Goal: Communication & Community: Answer question/provide support

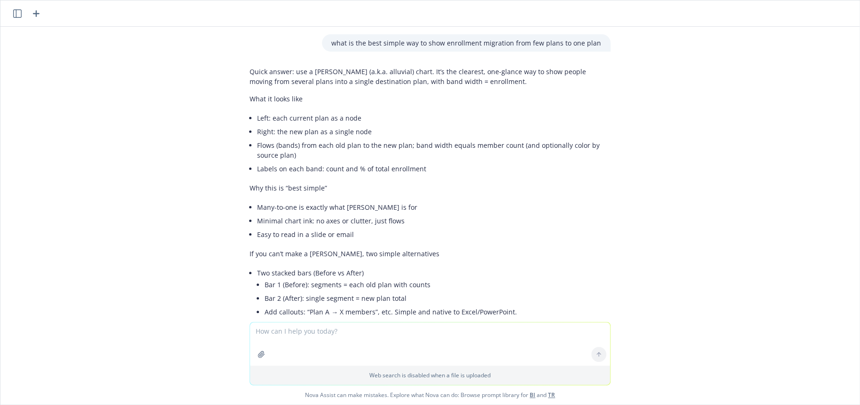
scroll to position [1512, 0]
